Goal: Find specific page/section: Find specific page/section

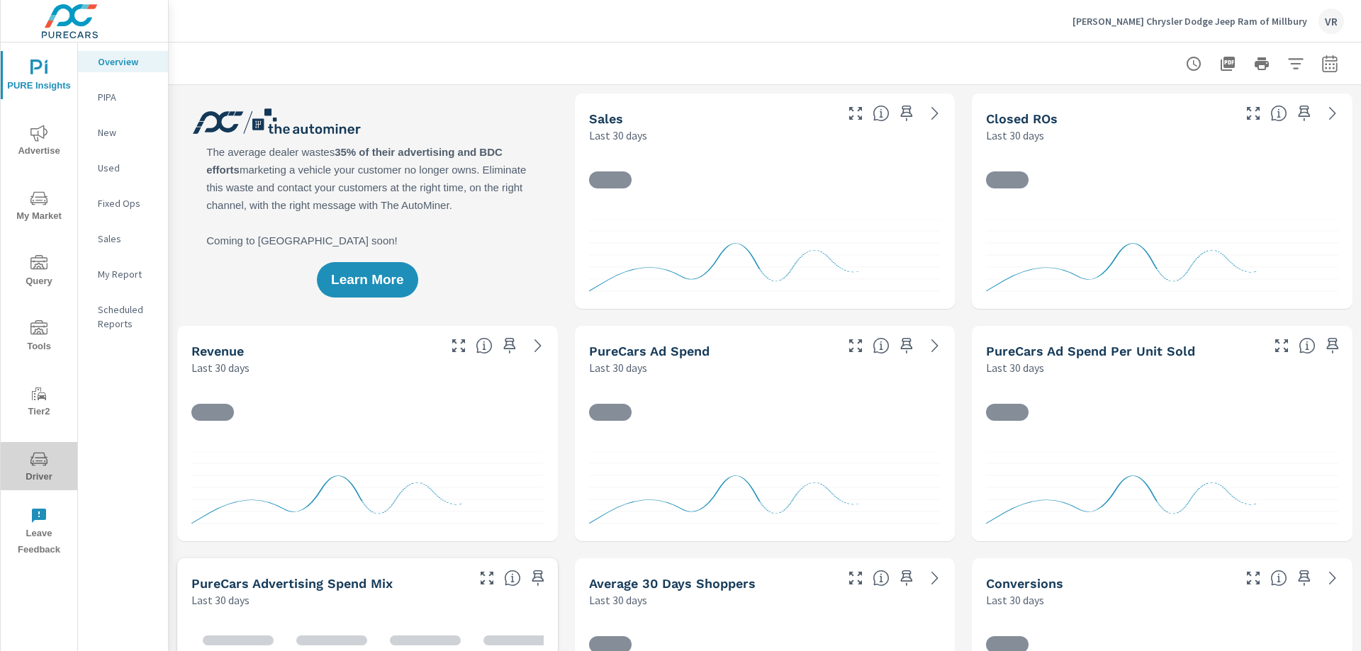
click at [45, 471] on span "Driver" at bounding box center [39, 468] width 68 height 35
click at [31, 459] on icon "nav menu" at bounding box center [38, 458] width 17 height 13
click at [35, 467] on icon "nav menu" at bounding box center [38, 459] width 17 height 17
click at [45, 479] on span "Driver" at bounding box center [39, 468] width 68 height 35
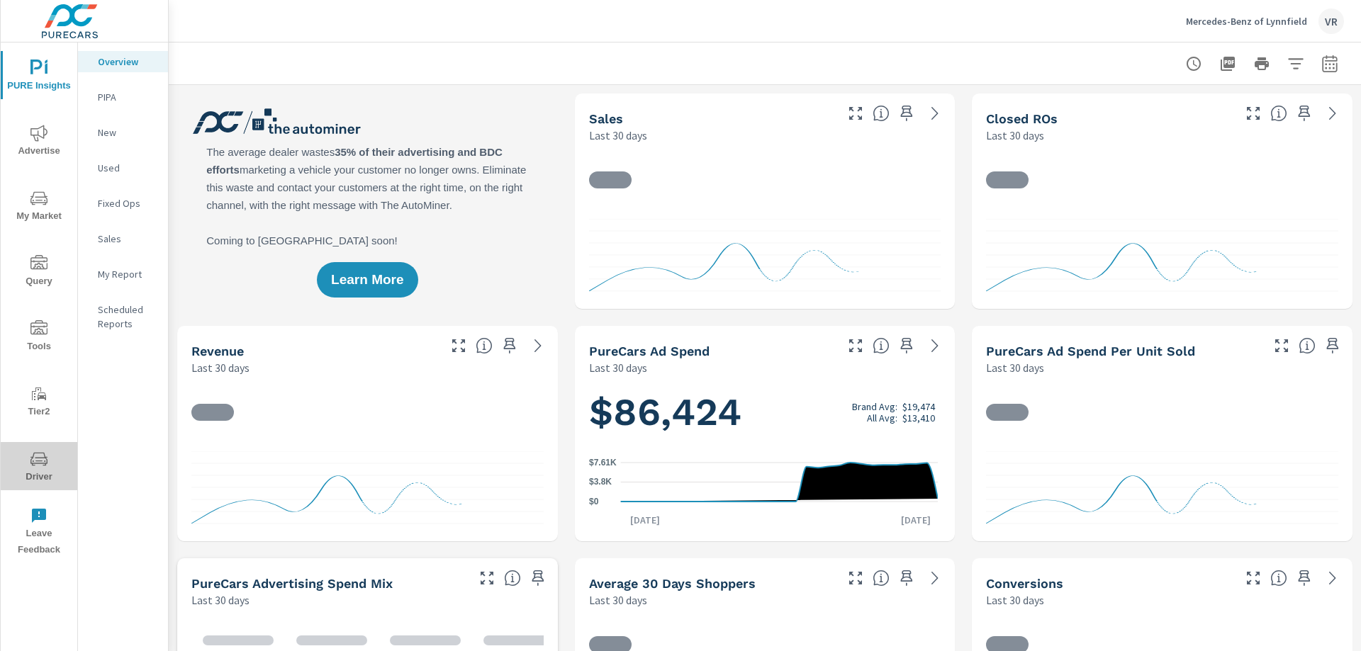
click at [38, 462] on icon "nav menu" at bounding box center [38, 459] width 17 height 17
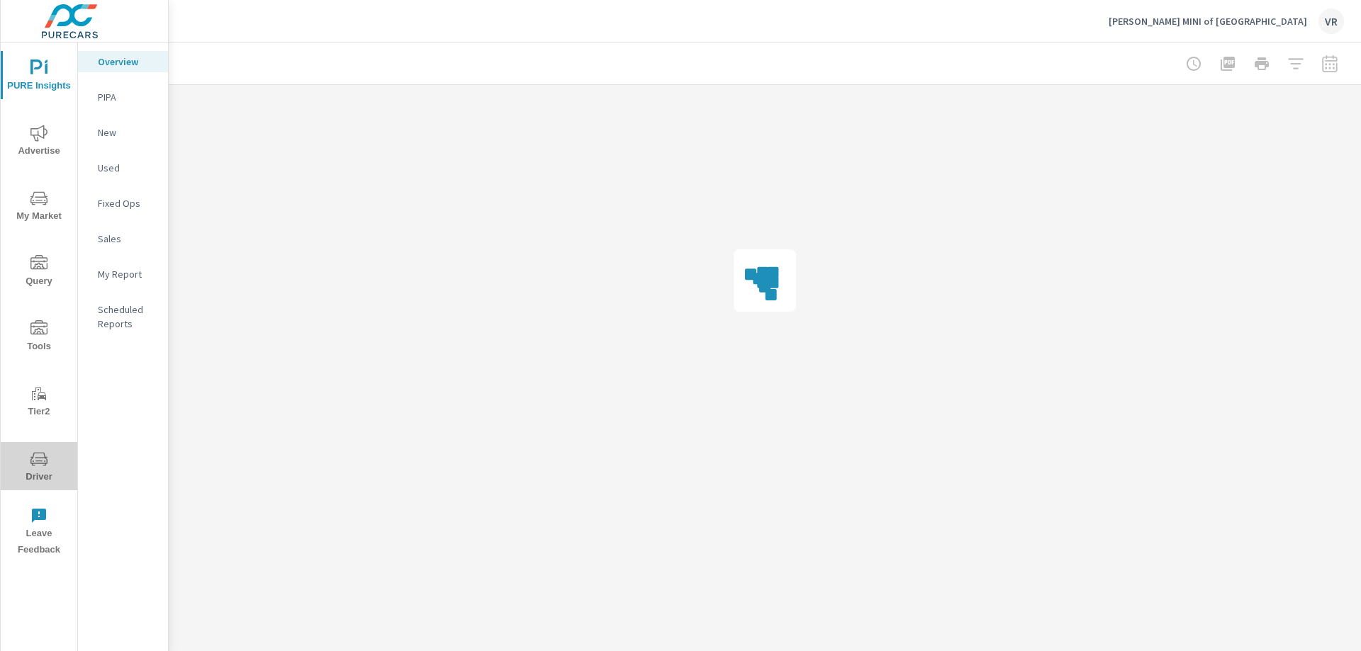
click at [32, 464] on icon "nav menu" at bounding box center [38, 458] width 17 height 13
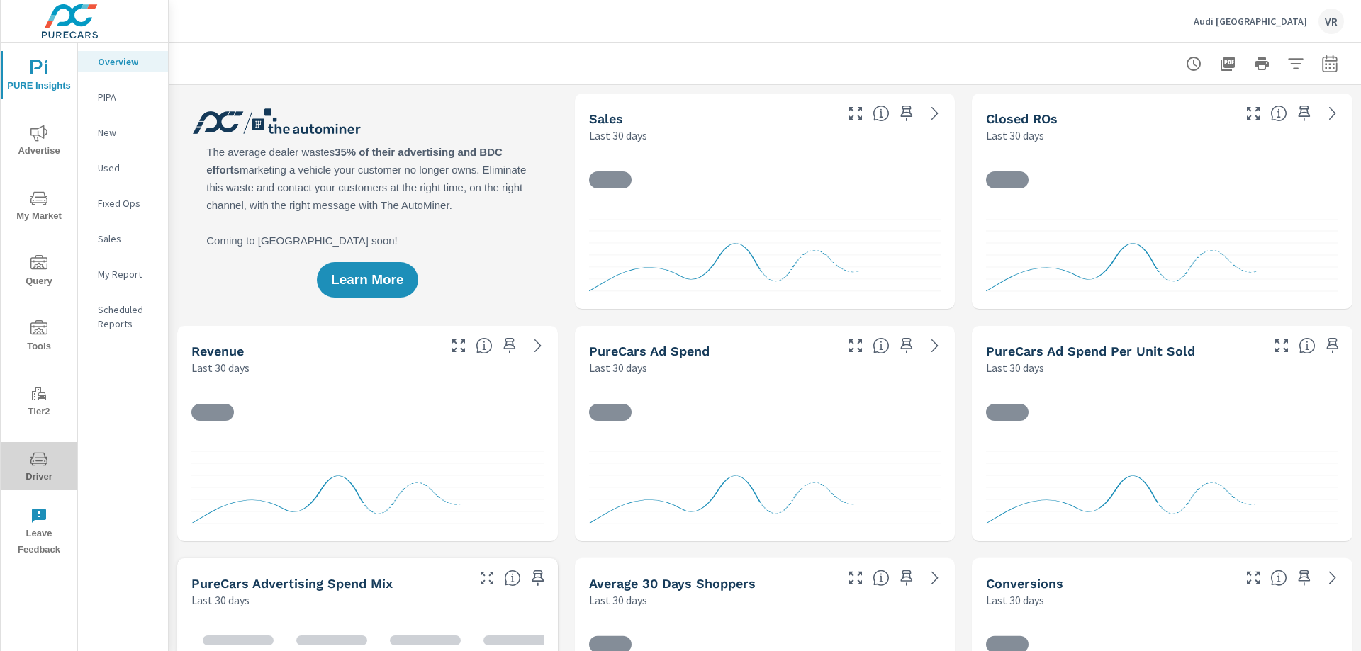
click at [39, 459] on icon "nav menu" at bounding box center [38, 459] width 17 height 17
